Goal: Find specific page/section

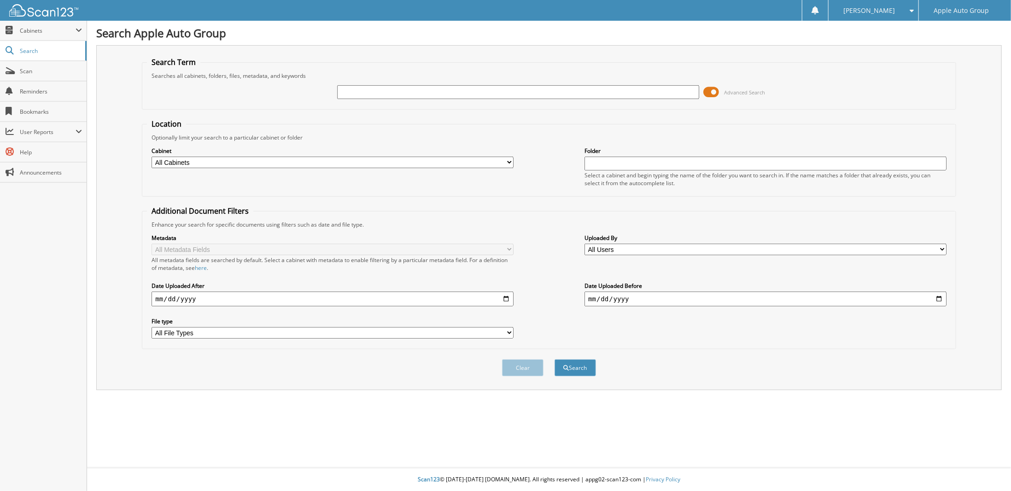
click at [393, 87] on input "text" at bounding box center [517, 92] width 361 height 14
type input "224997"
click at [554, 359] on button "Search" at bounding box center [574, 367] width 41 height 17
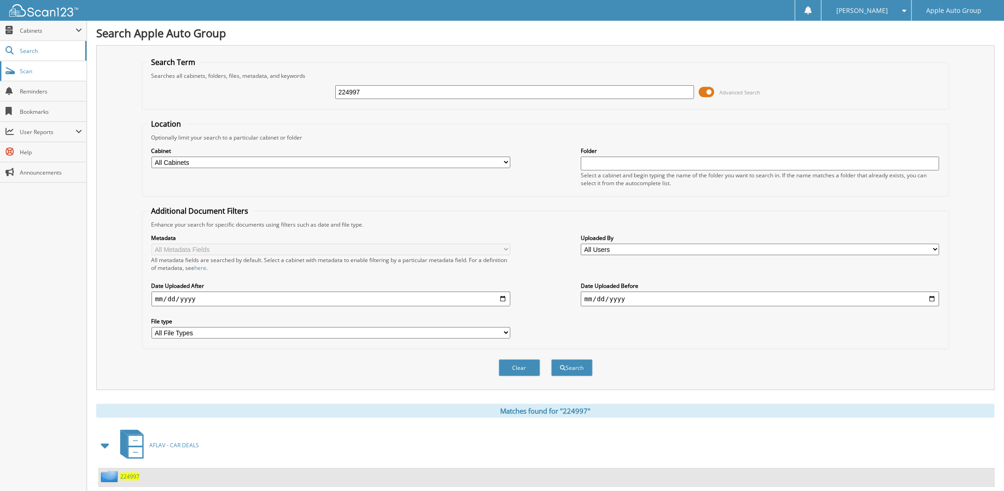
click at [26, 67] on span "Scan" at bounding box center [51, 71] width 62 height 8
